Goal: Transaction & Acquisition: Purchase product/service

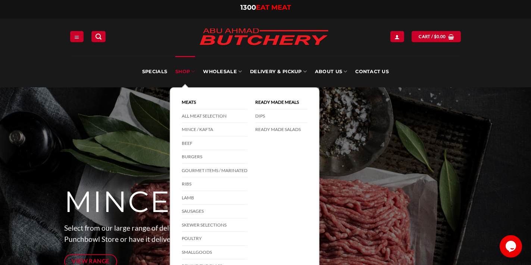
click at [184, 71] on link "SHOP" at bounding box center [184, 71] width 19 height 31
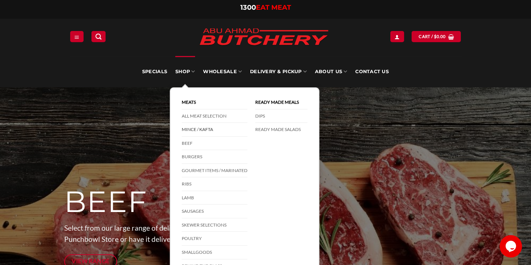
click at [190, 129] on link "Mince / Kafta" at bounding box center [215, 130] width 66 height 14
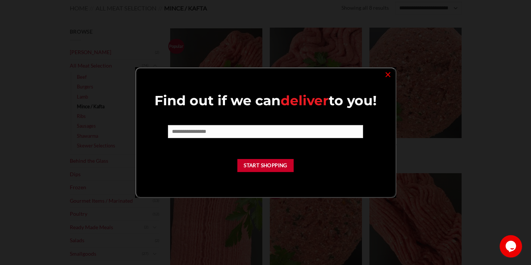
scroll to position [97, 0]
click at [386, 75] on link "×" at bounding box center [388, 74] width 11 height 10
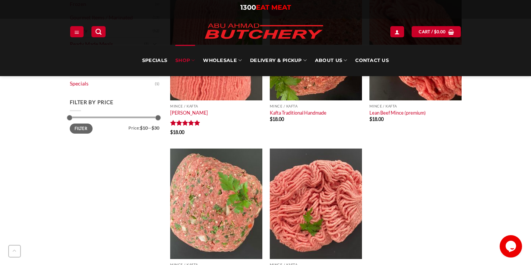
scroll to position [279, 0]
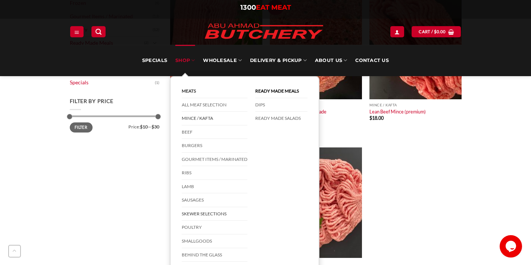
click at [198, 211] on link "Skewer Selections" at bounding box center [215, 214] width 66 height 14
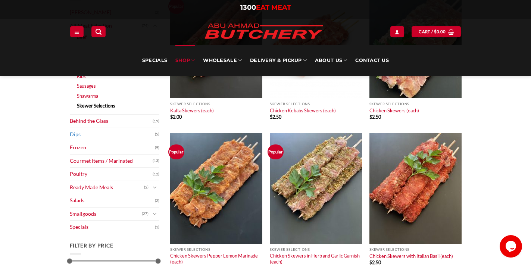
scroll to position [136, 0]
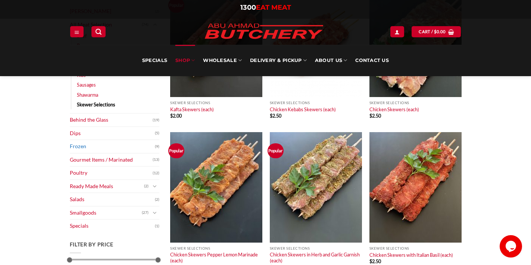
click at [81, 146] on link "Frozen" at bounding box center [112, 146] width 85 height 13
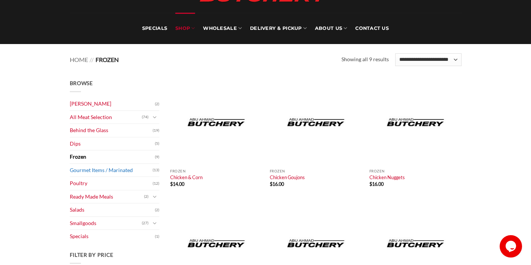
scroll to position [47, 0]
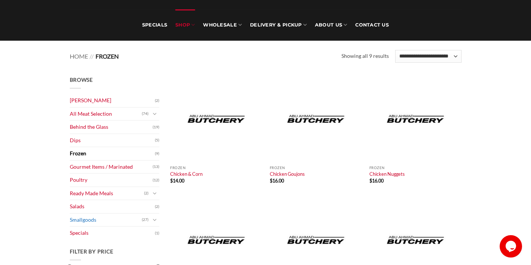
click at [90, 215] on link "Smallgoods" at bounding box center [106, 220] width 72 height 13
